Goal: Information Seeking & Learning: Learn about a topic

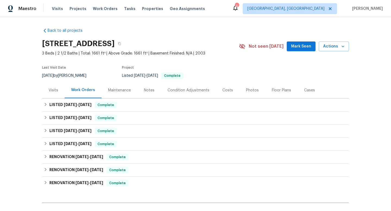
click at [246, 90] on div "Photos" at bounding box center [252, 90] width 13 height 5
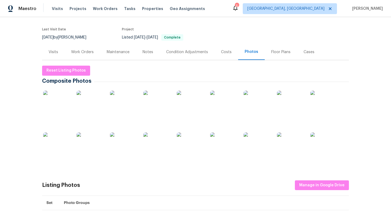
scroll to position [37, 0]
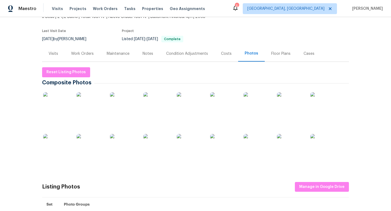
click at [225, 54] on div "Costs" at bounding box center [226, 53] width 11 height 5
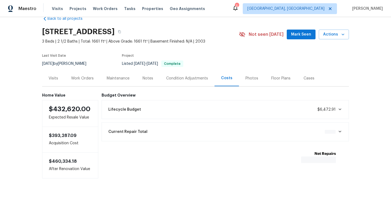
scroll to position [16, 0]
click at [56, 76] on div "Visits" at bounding box center [54, 78] width 10 height 5
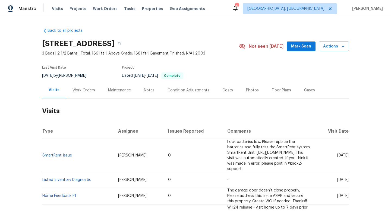
click at [78, 94] on div "Work Orders" at bounding box center [84, 90] width 36 height 16
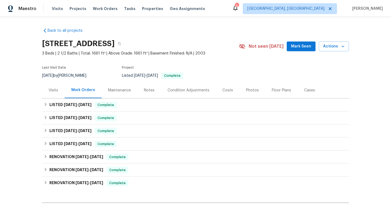
click at [126, 91] on div "Maintenance" at bounding box center [119, 90] width 23 height 5
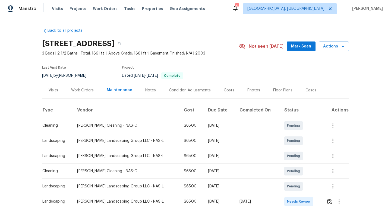
click at [241, 89] on div "Photos" at bounding box center [254, 90] width 26 height 16
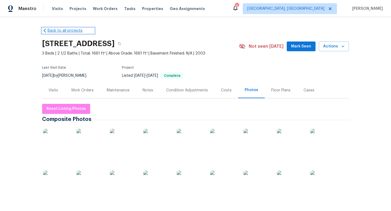
click at [47, 32] on link "Back to all projects" at bounding box center [68, 30] width 52 height 5
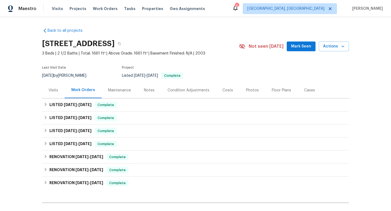
click at [50, 89] on div "Visits" at bounding box center [54, 90] width 10 height 5
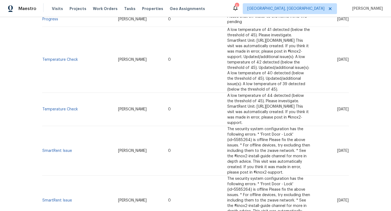
scroll to position [363, 0]
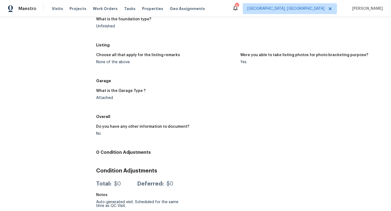
scroll to position [333, 0]
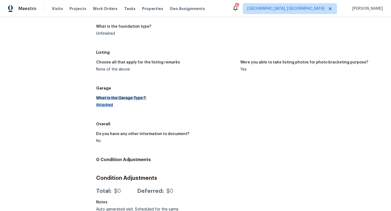
drag, startPoint x: 95, startPoint y: 99, endPoint x: 120, endPoint y: 106, distance: 26.0
click at [120, 106] on div "Attached" at bounding box center [166, 105] width 140 height 4
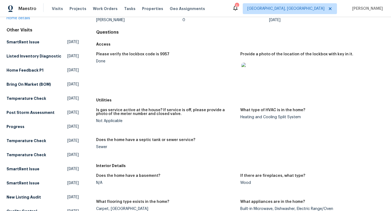
scroll to position [0, 0]
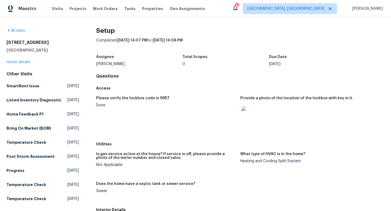
click at [241, 115] on img at bounding box center [249, 115] width 17 height 17
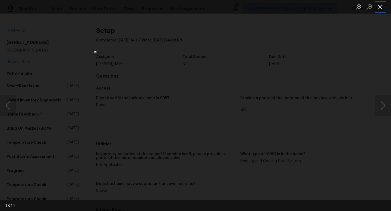
click at [381, 8] on button "Close lightbox" at bounding box center [380, 7] width 11 height 10
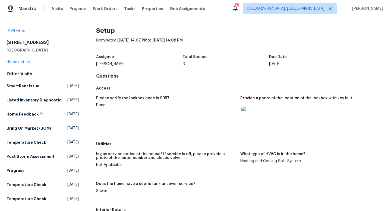
click at [9, 60] on div "[STREET_ADDRESS] Home details" at bounding box center [43, 52] width 72 height 25
click at [12, 62] on link "Home details" at bounding box center [19, 62] width 24 height 4
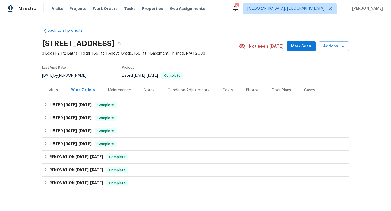
click at [50, 91] on div "Visits" at bounding box center [54, 90] width 10 height 5
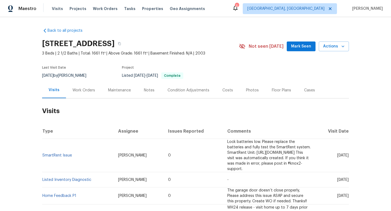
click at [72, 91] on div "Work Orders" at bounding box center [83, 90] width 23 height 5
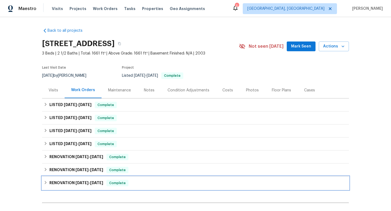
click at [42, 179] on div "RENOVATION [DATE] - [DATE] Complete" at bounding box center [195, 183] width 307 height 13
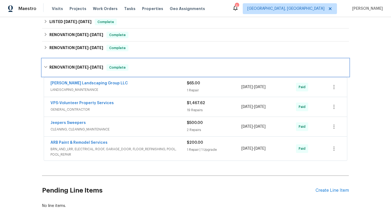
scroll to position [119, 0]
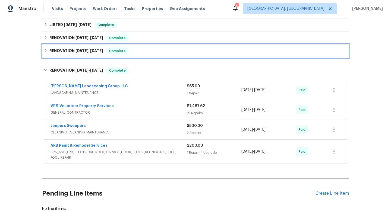
click at [44, 55] on div "RENOVATION [DATE] - [DATE] Complete" at bounding box center [195, 51] width 307 height 13
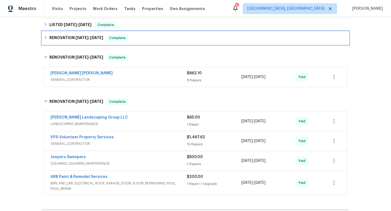
click at [44, 41] on div "RENOVATION [DATE] - [DATE] Complete" at bounding box center [196, 38] width 304 height 7
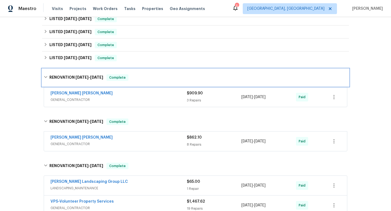
scroll to position [79, 0]
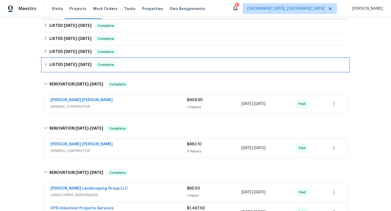
click at [46, 63] on div "LISTED [DATE] - [DATE] Complete" at bounding box center [196, 65] width 304 height 7
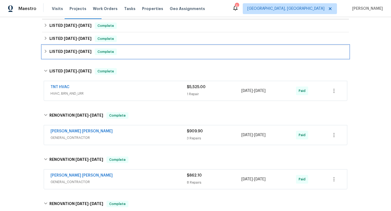
click at [45, 55] on div "LISTED [DATE] - [DATE] Complete" at bounding box center [195, 51] width 307 height 13
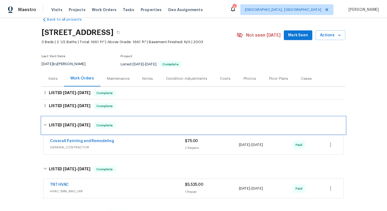
scroll to position [0, 0]
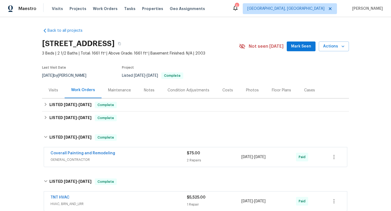
click at [154, 88] on div "Notes" at bounding box center [149, 90] width 24 height 16
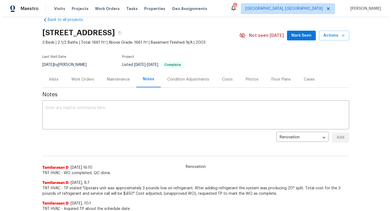
scroll to position [10, 0]
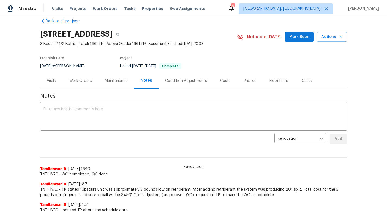
click at [112, 81] on div "Maintenance" at bounding box center [116, 80] width 23 height 5
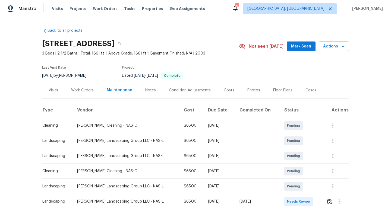
click at [69, 94] on div "Work Orders" at bounding box center [83, 90] width 36 height 16
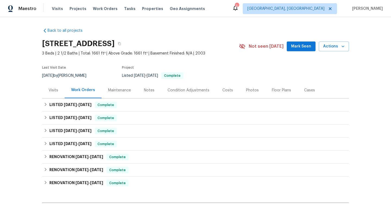
click at [53, 93] on div "Visits" at bounding box center [53, 90] width 23 height 16
